Goal: Use online tool/utility: Utilize a website feature to perform a specific function

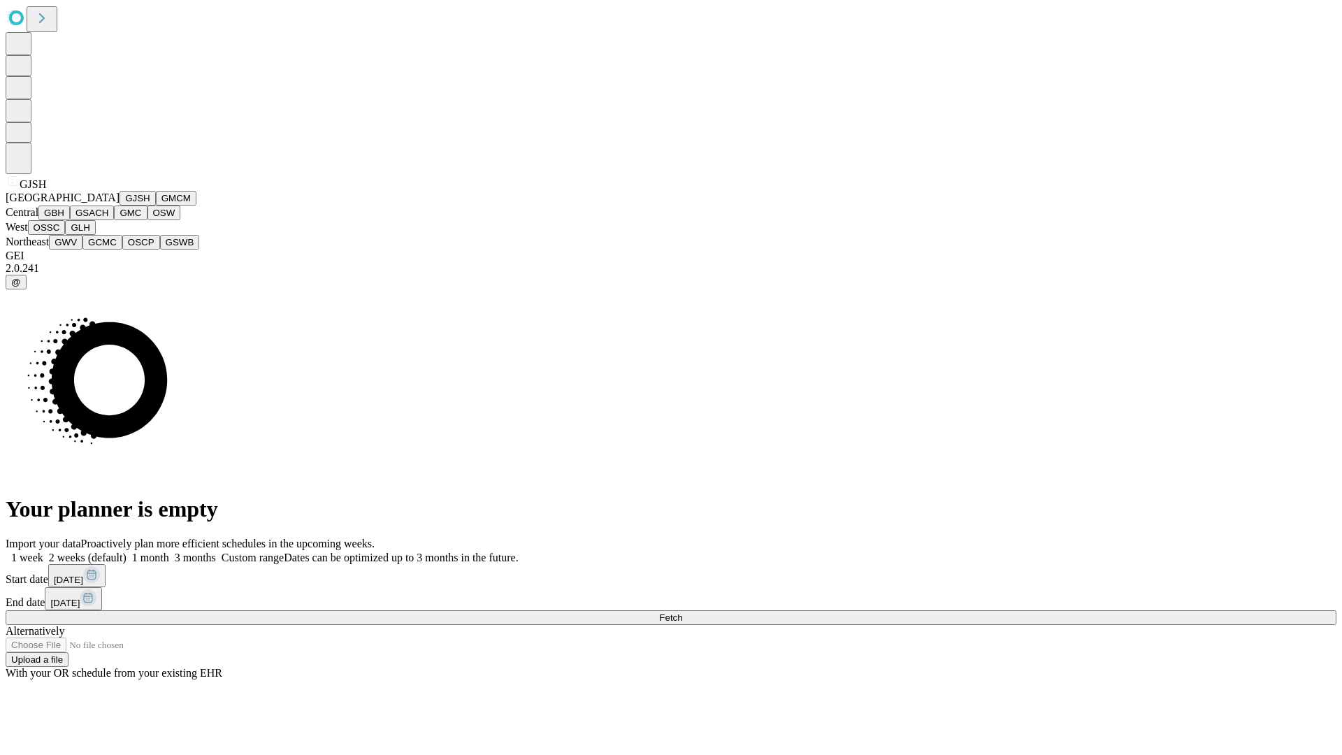
click at [120, 206] on button "GJSH" at bounding box center [138, 198] width 36 height 15
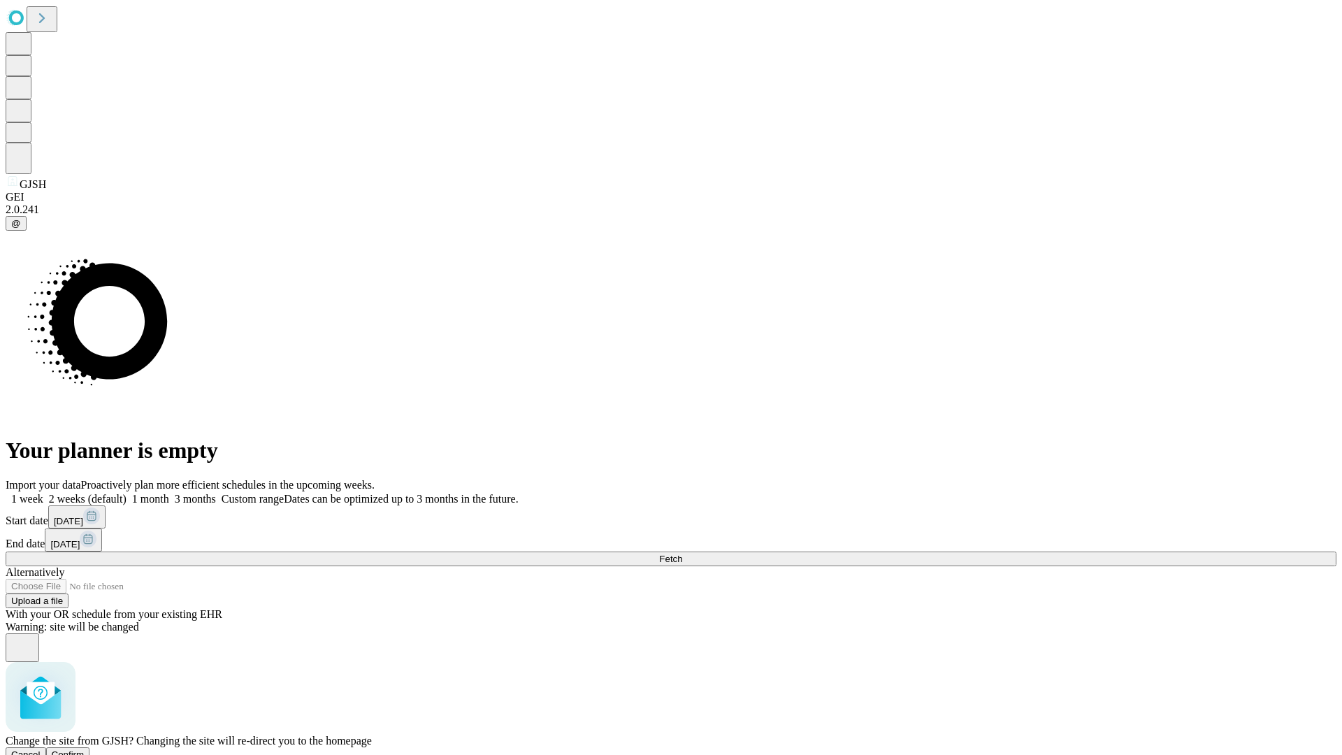
click at [85, 750] on span "Confirm" at bounding box center [68, 755] width 33 height 10
click at [169, 493] on label "1 month" at bounding box center [148, 499] width 43 height 12
click at [682, 554] on span "Fetch" at bounding box center [670, 559] width 23 height 10
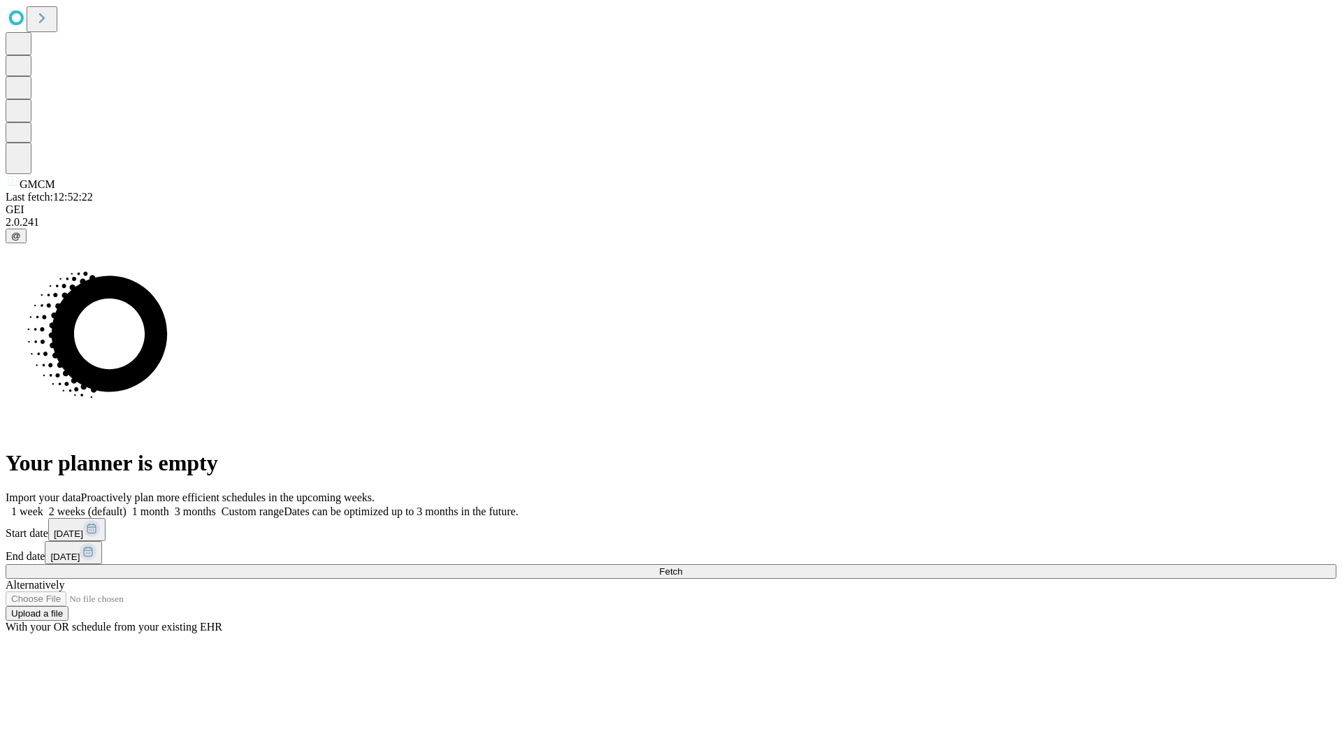
click at [169, 506] on label "1 month" at bounding box center [148, 512] width 43 height 12
click at [682, 566] on span "Fetch" at bounding box center [670, 571] width 23 height 10
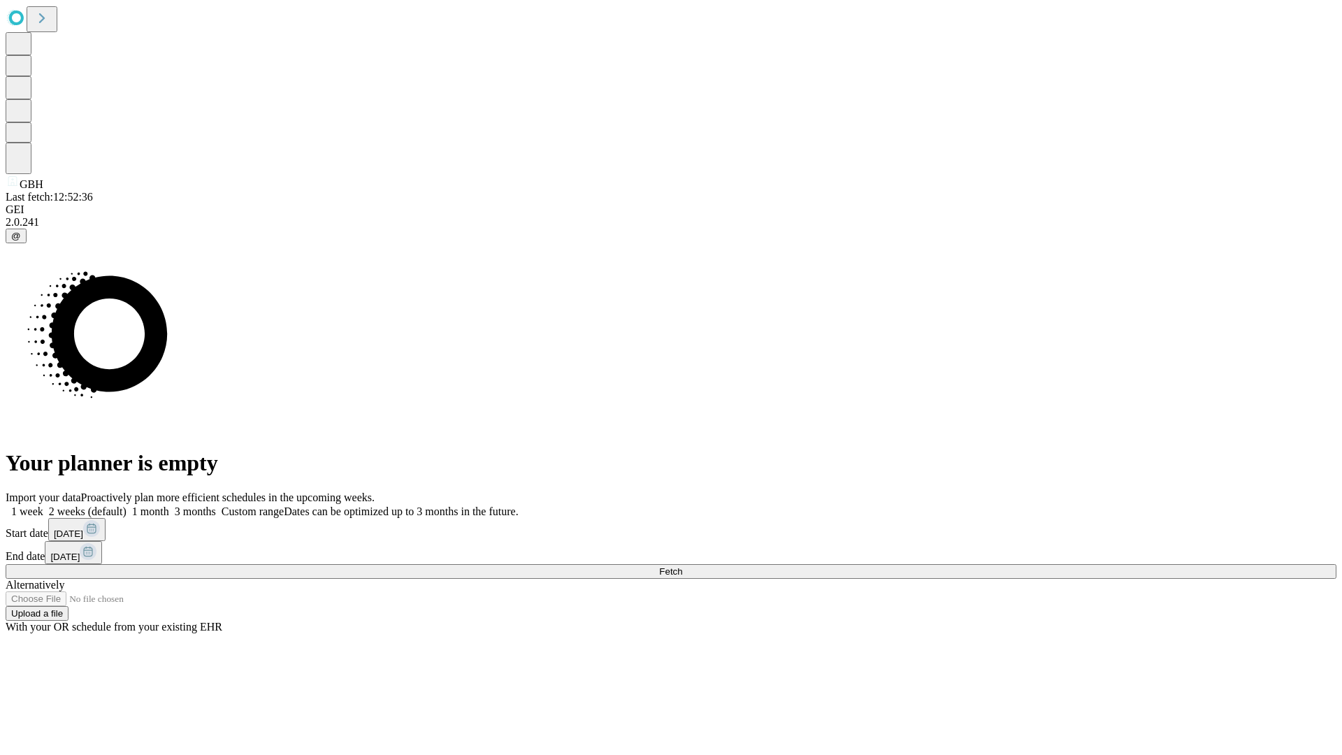
click at [169, 506] on label "1 month" at bounding box center [148, 512] width 43 height 12
click at [682, 566] on span "Fetch" at bounding box center [670, 571] width 23 height 10
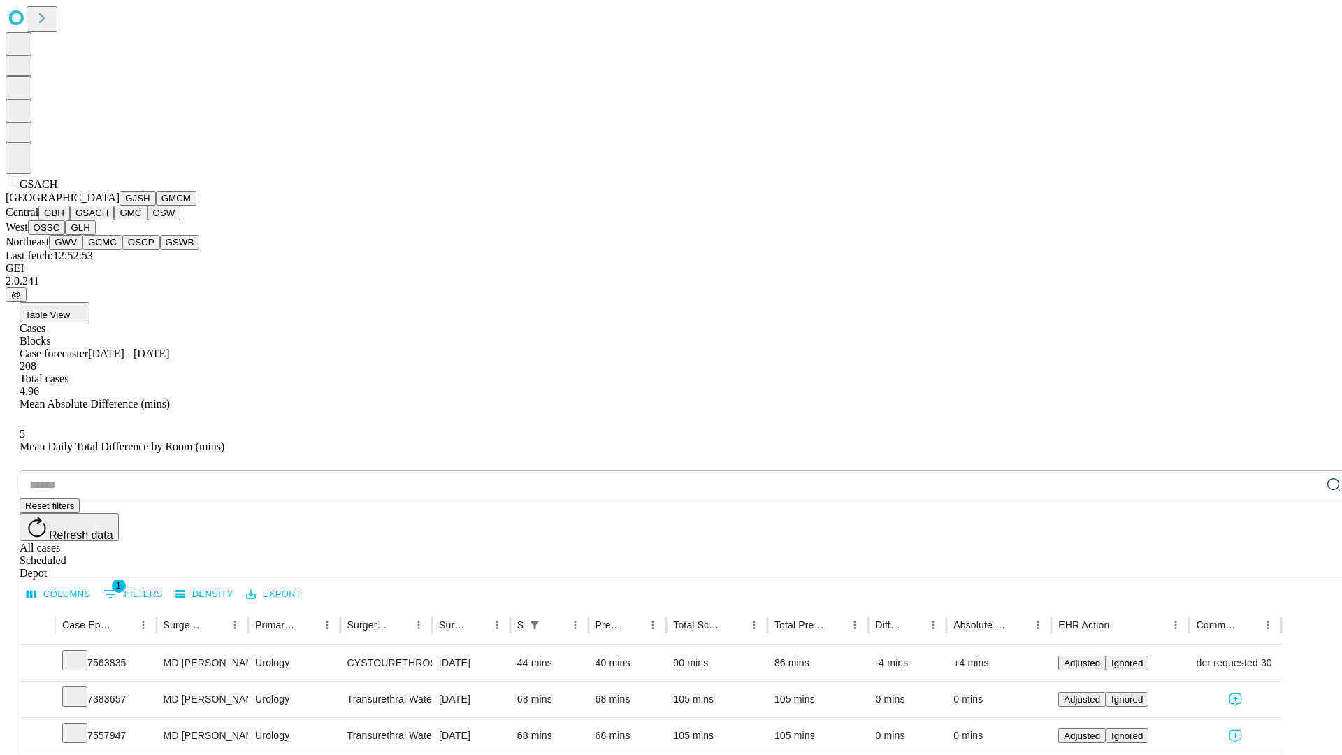
click at [114, 220] on button "GMC" at bounding box center [130, 213] width 33 height 15
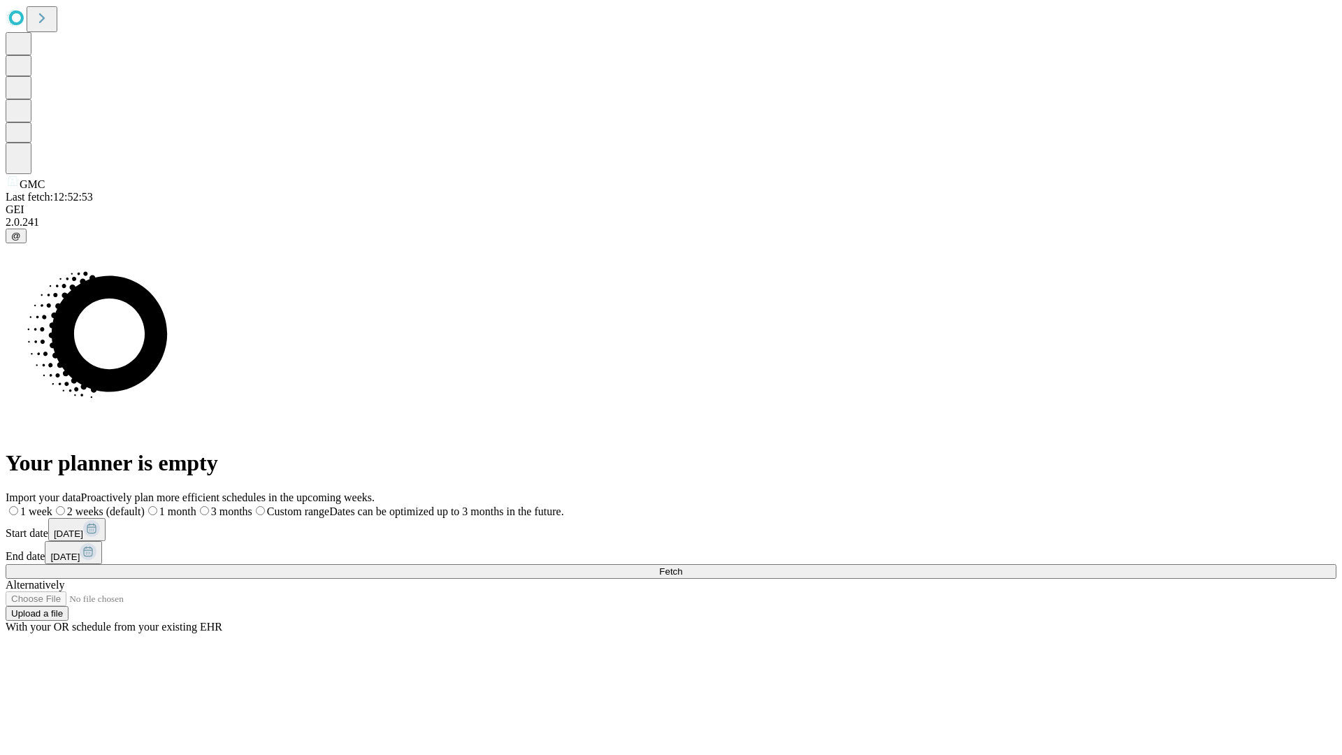
click at [196, 506] on label "1 month" at bounding box center [171, 512] width 52 height 12
click at [682, 566] on span "Fetch" at bounding box center [670, 571] width 23 height 10
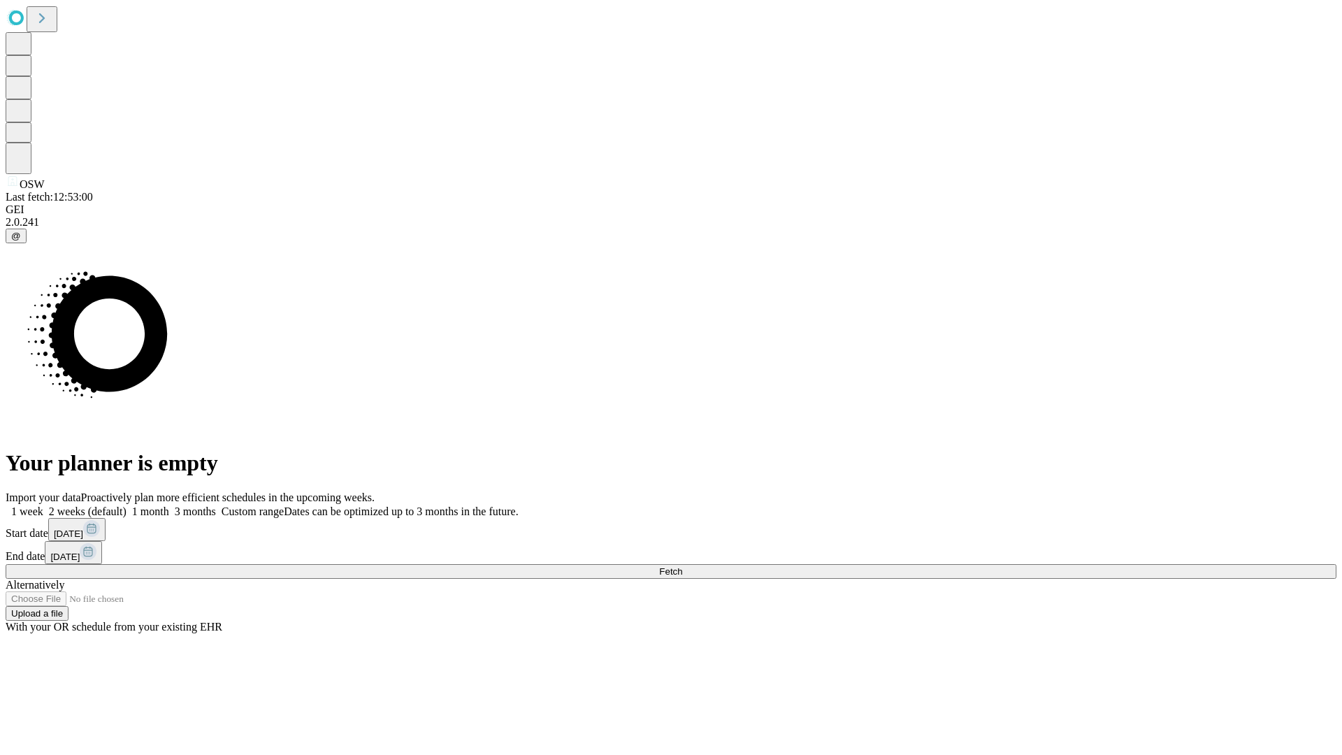
click at [682, 566] on span "Fetch" at bounding box center [670, 571] width 23 height 10
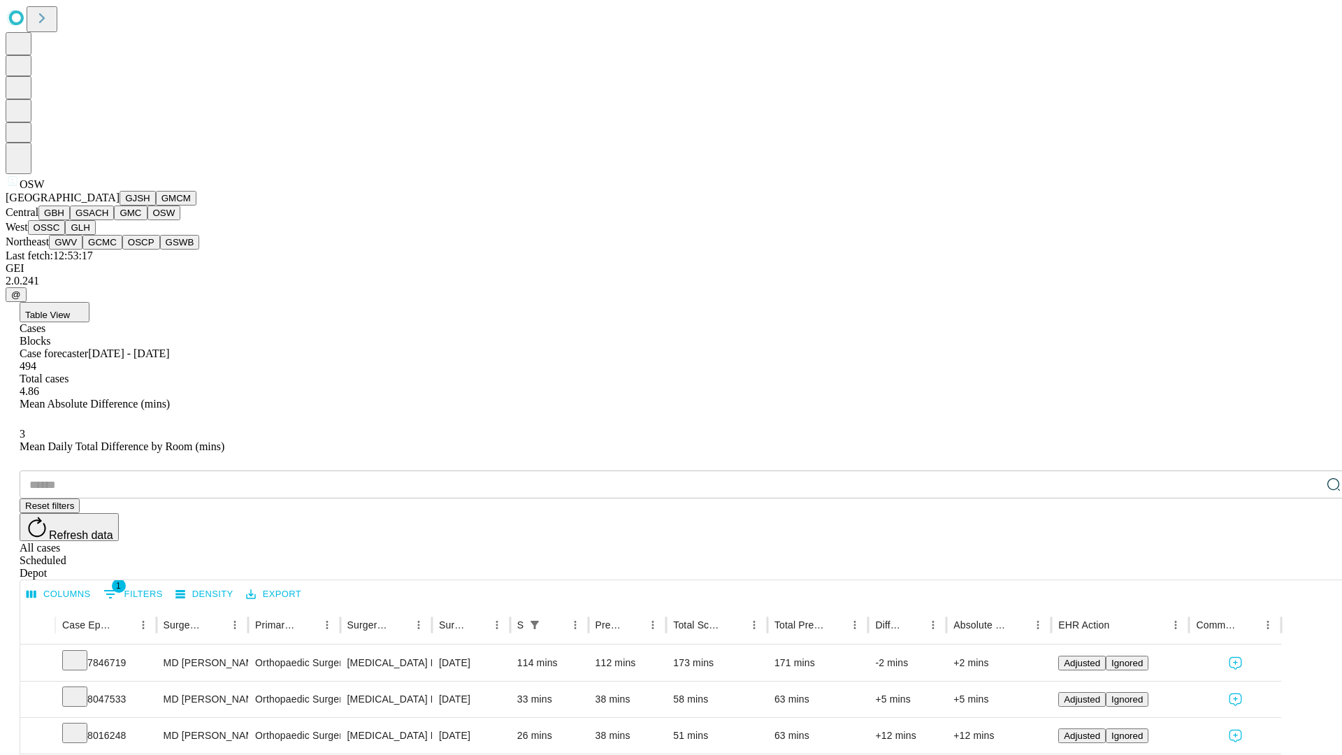
click at [66, 235] on button "OSSC" at bounding box center [47, 227] width 38 height 15
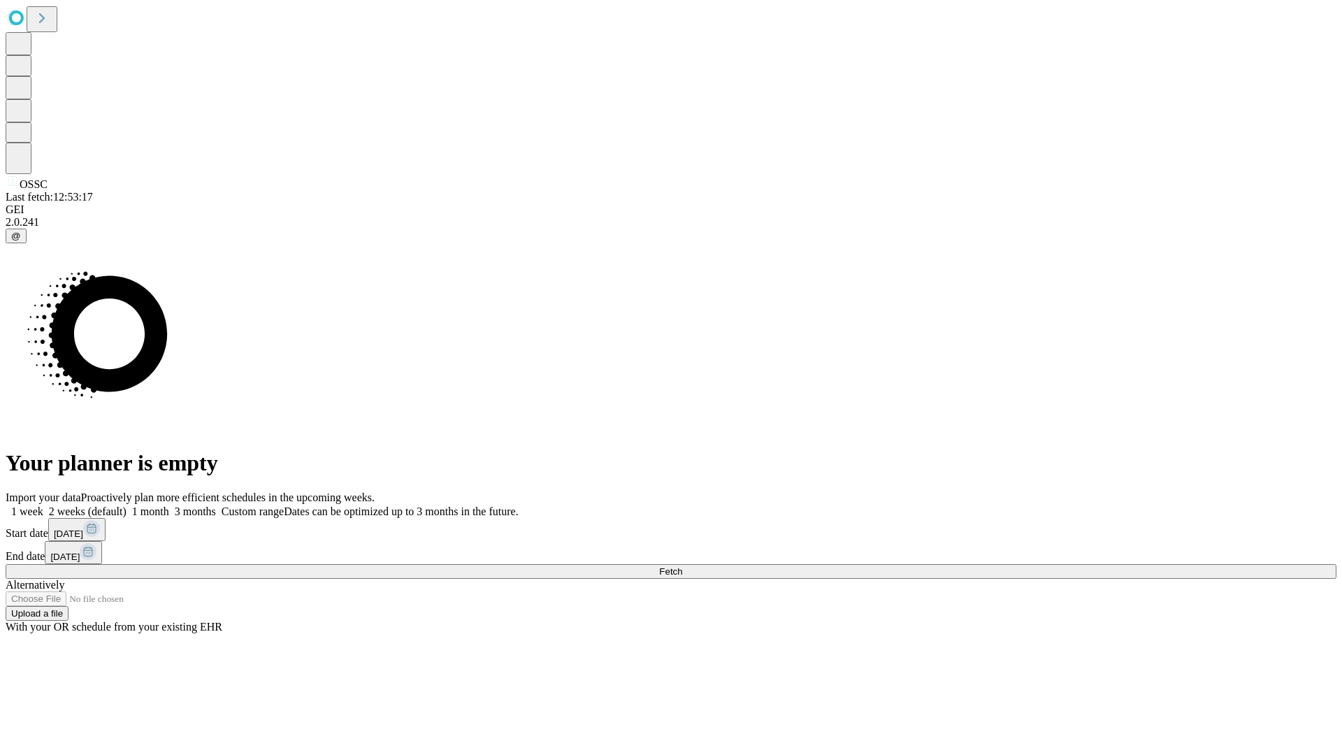
click at [169, 506] on label "1 month" at bounding box center [148, 512] width 43 height 12
click at [682, 566] on span "Fetch" at bounding box center [670, 571] width 23 height 10
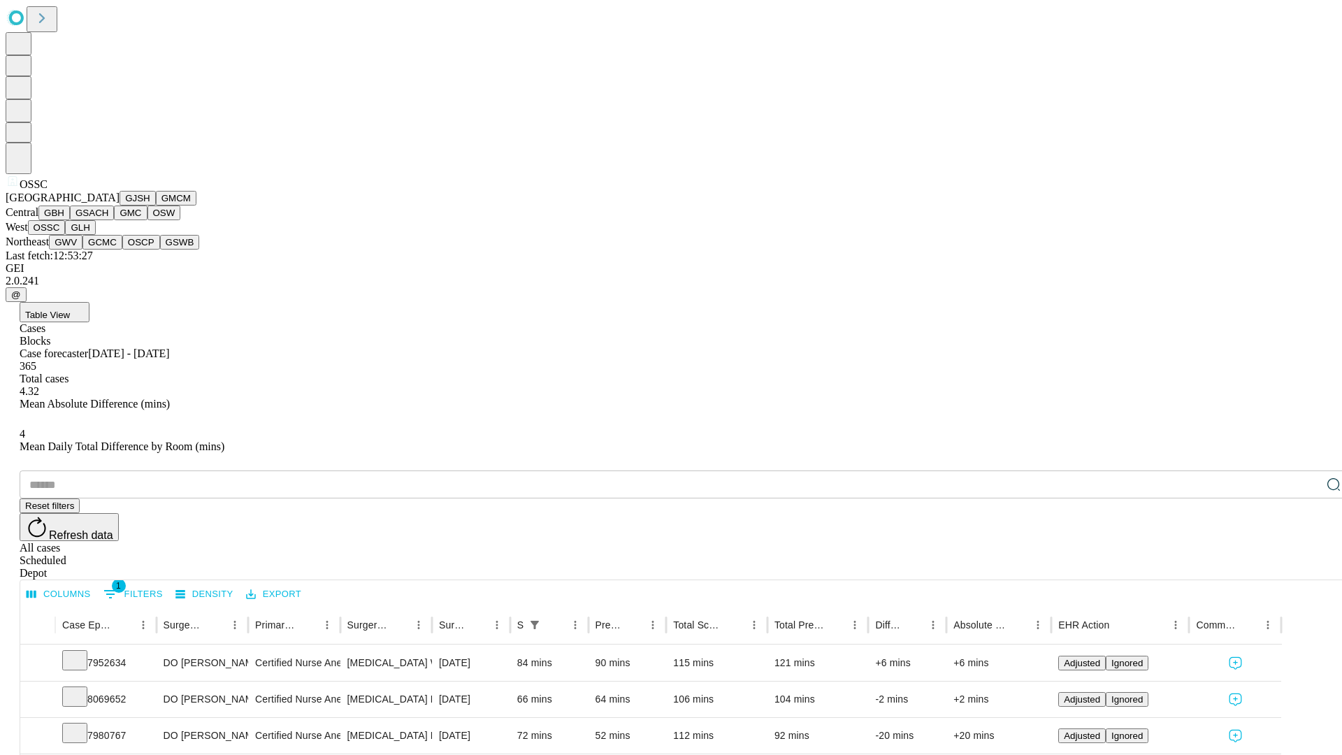
click at [95, 235] on button "GLH" at bounding box center [80, 227] width 30 height 15
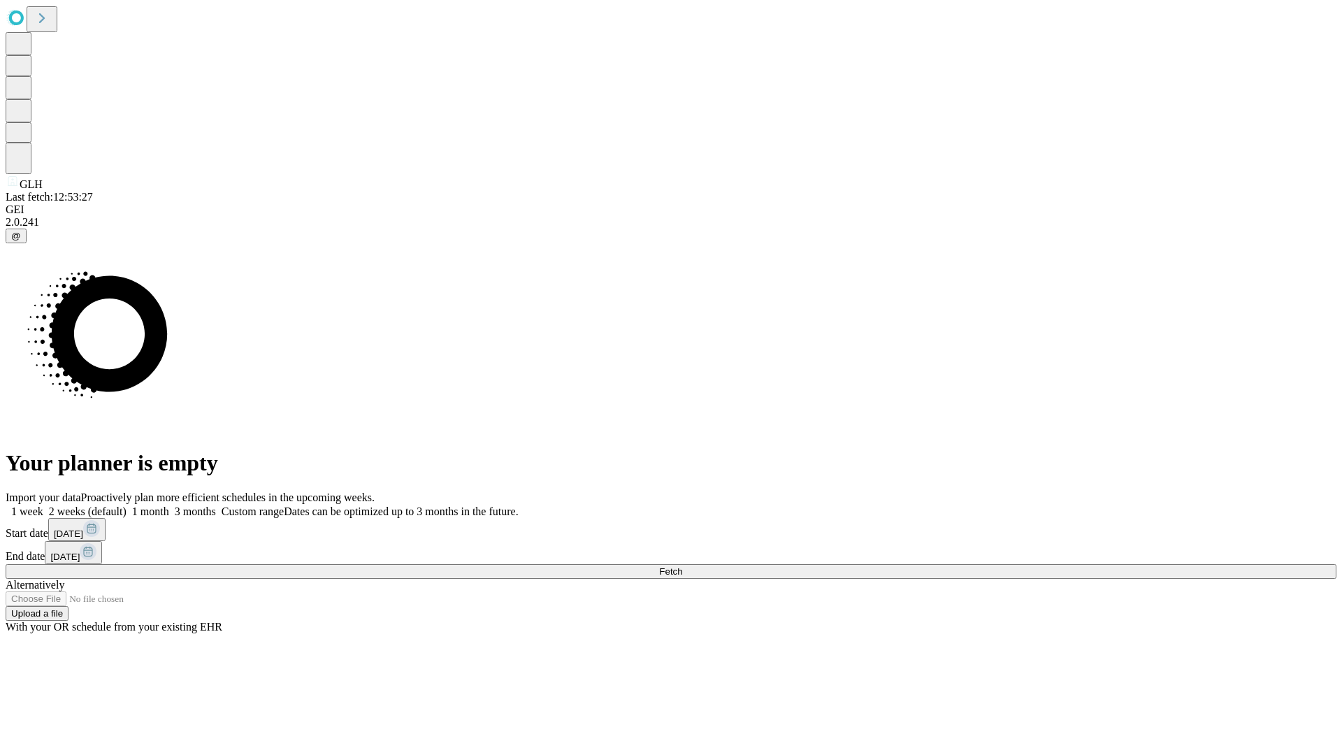
click at [169, 506] on label "1 month" at bounding box center [148, 512] width 43 height 12
click at [682, 566] on span "Fetch" at bounding box center [670, 571] width 23 height 10
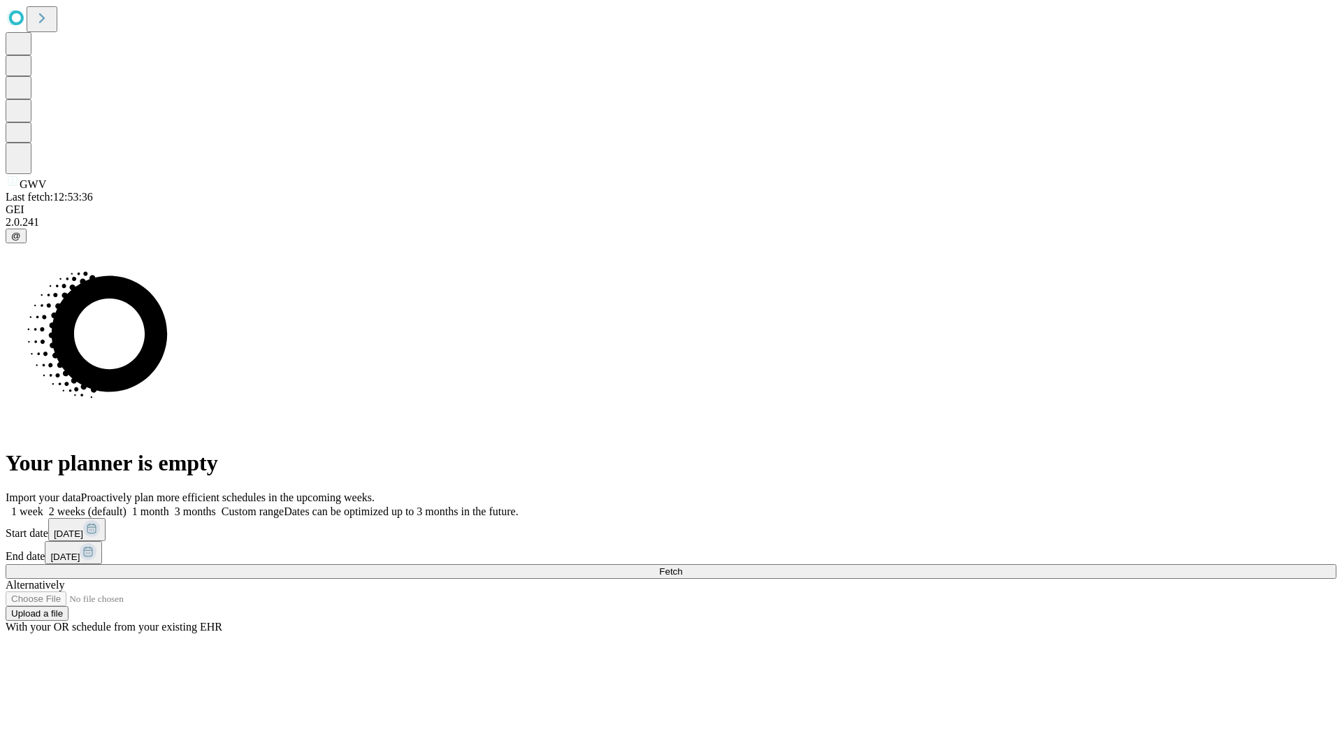
click at [169, 506] on label "1 month" at bounding box center [148, 512] width 43 height 12
click at [682, 566] on span "Fetch" at bounding box center [670, 571] width 23 height 10
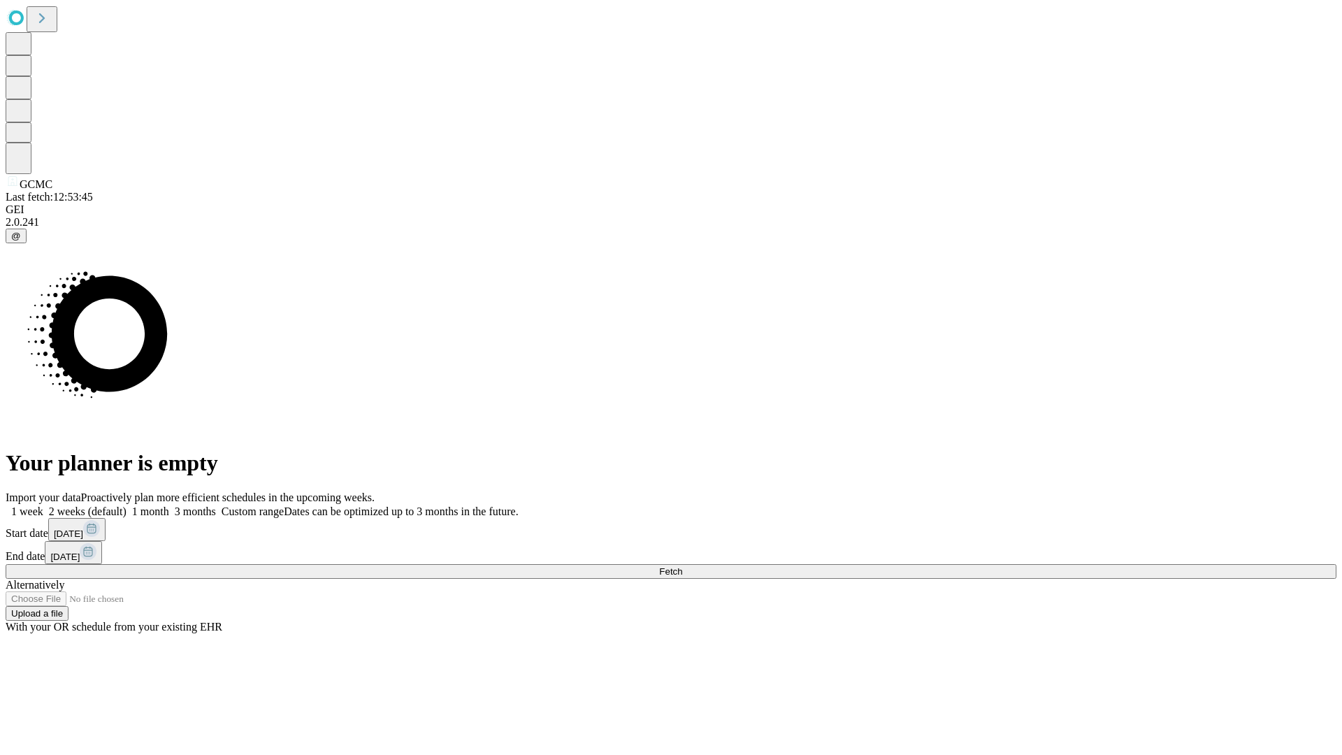
click at [169, 506] on label "1 month" at bounding box center [148, 512] width 43 height 12
click at [682, 566] on span "Fetch" at bounding box center [670, 571] width 23 height 10
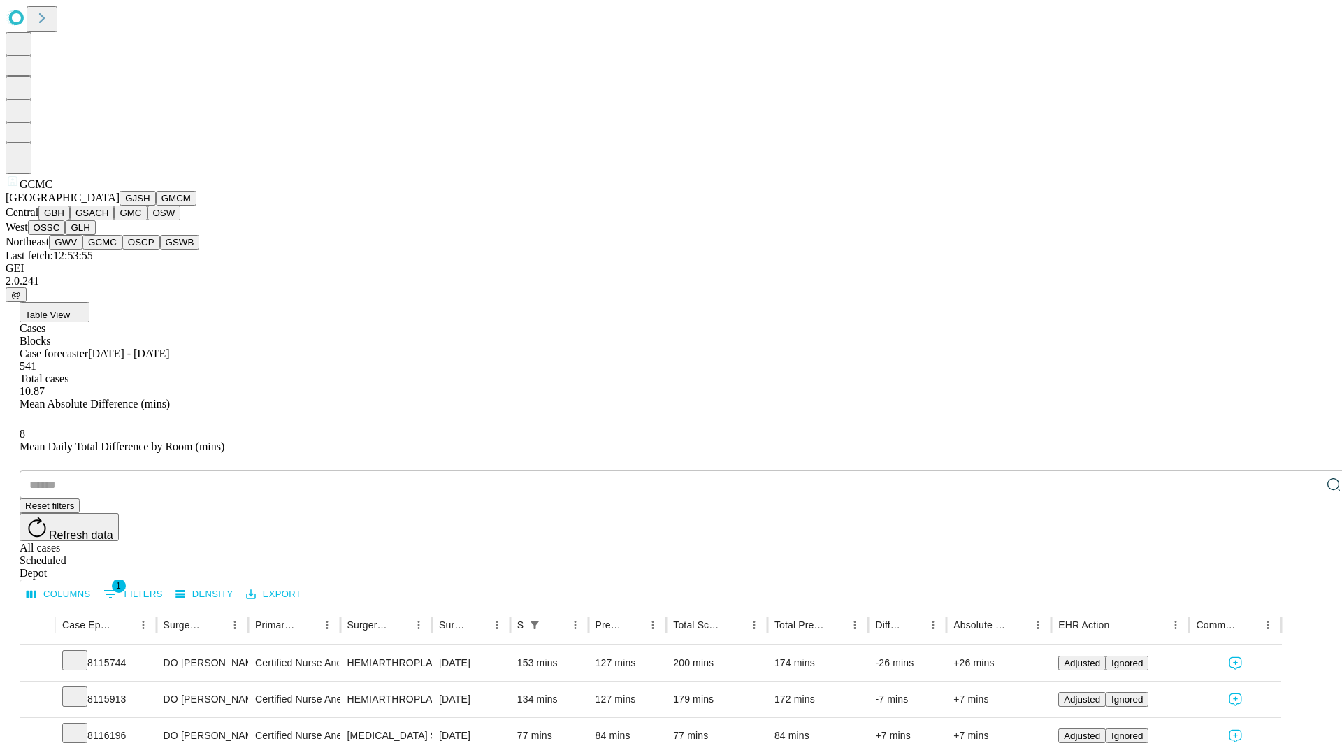
click at [122, 250] on button "OSCP" at bounding box center [141, 242] width 38 height 15
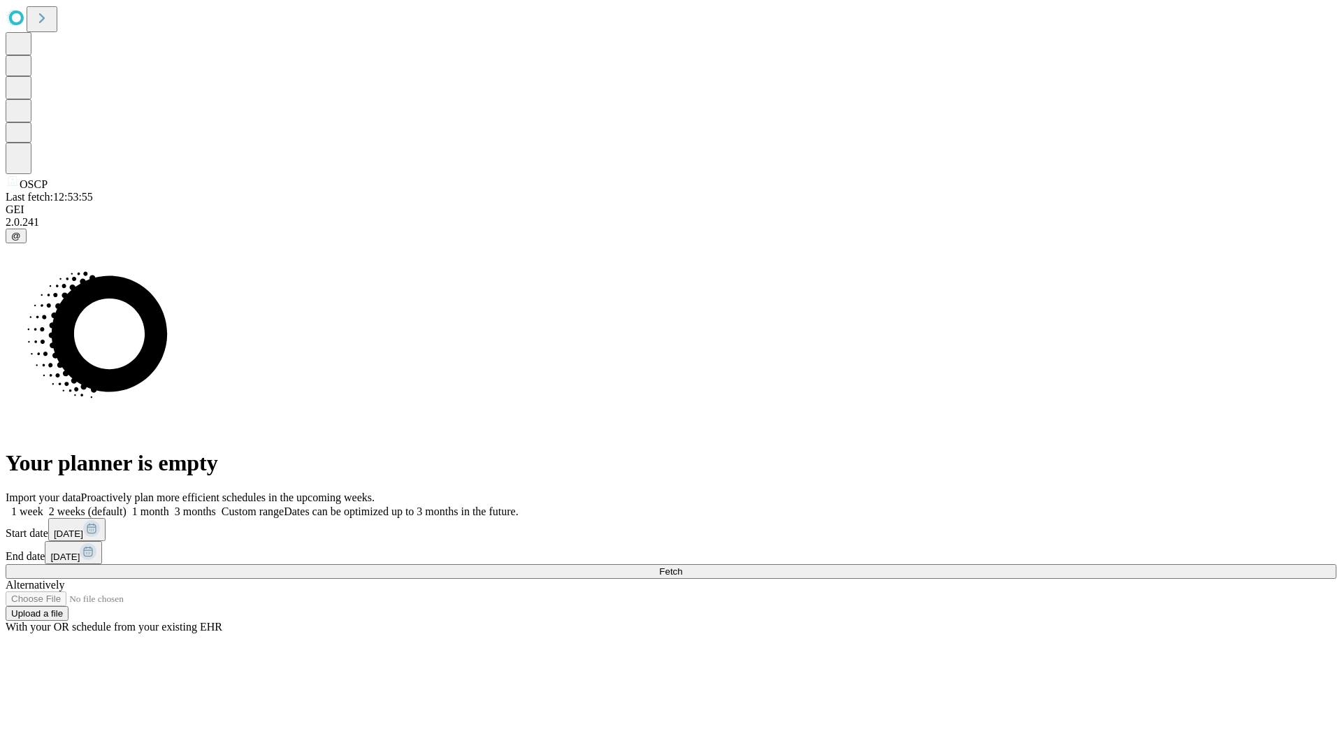
click at [169, 506] on label "1 month" at bounding box center [148, 512] width 43 height 12
click at [682, 566] on span "Fetch" at bounding box center [670, 571] width 23 height 10
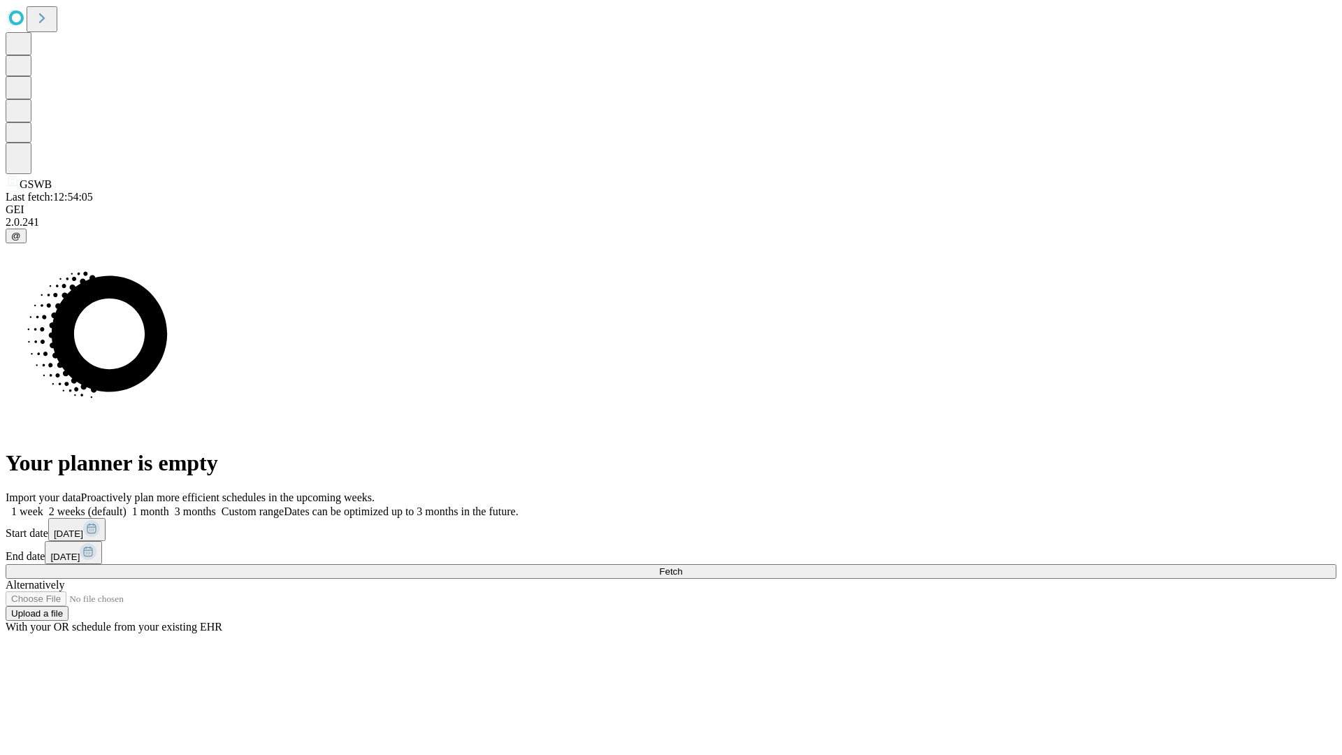
click at [169, 506] on label "1 month" at bounding box center [148, 512] width 43 height 12
click at [682, 566] on span "Fetch" at bounding box center [670, 571] width 23 height 10
